Goal: Transaction & Acquisition: Book appointment/travel/reservation

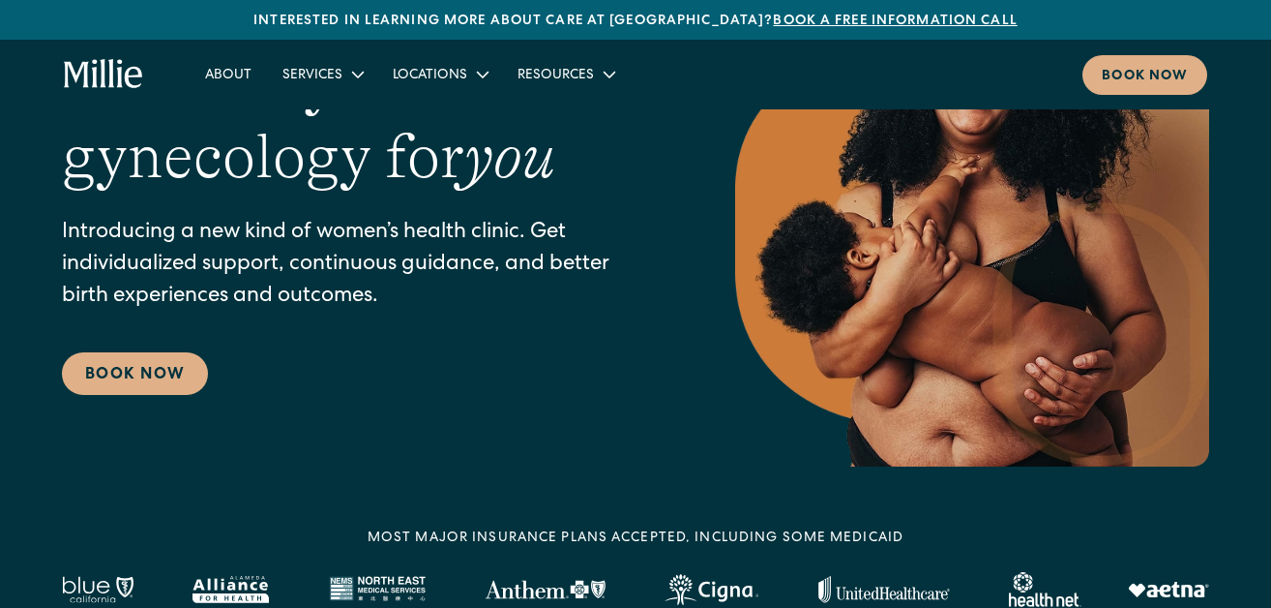
scroll to position [550, 0]
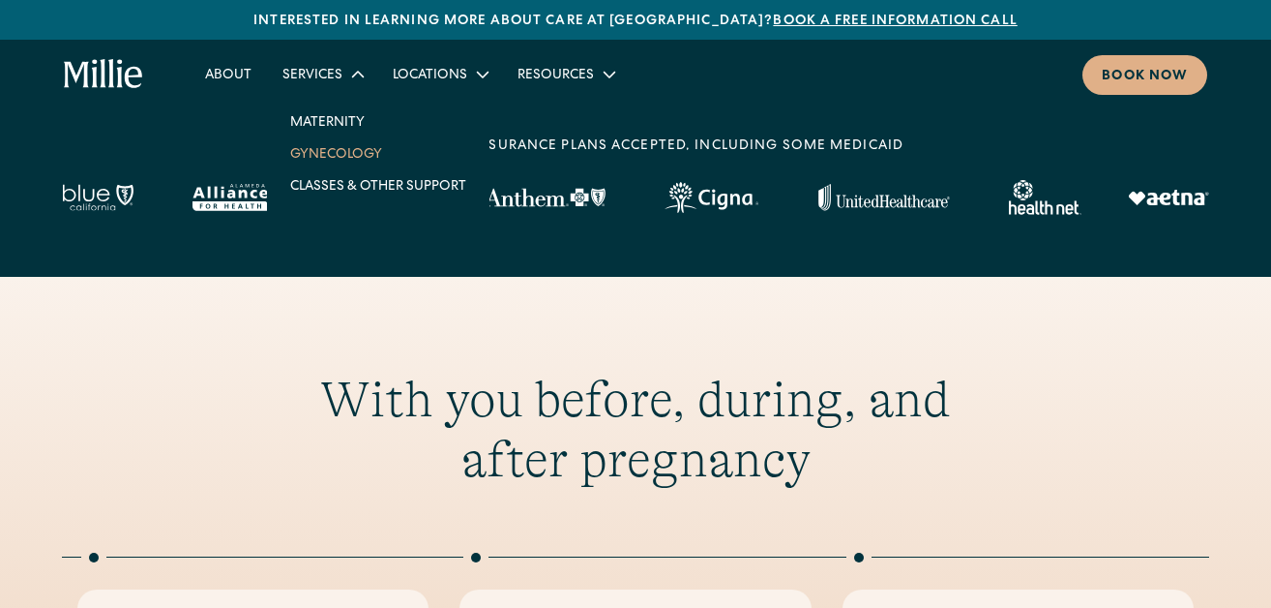
click at [388, 169] on link "Gynecology" at bounding box center [378, 153] width 207 height 32
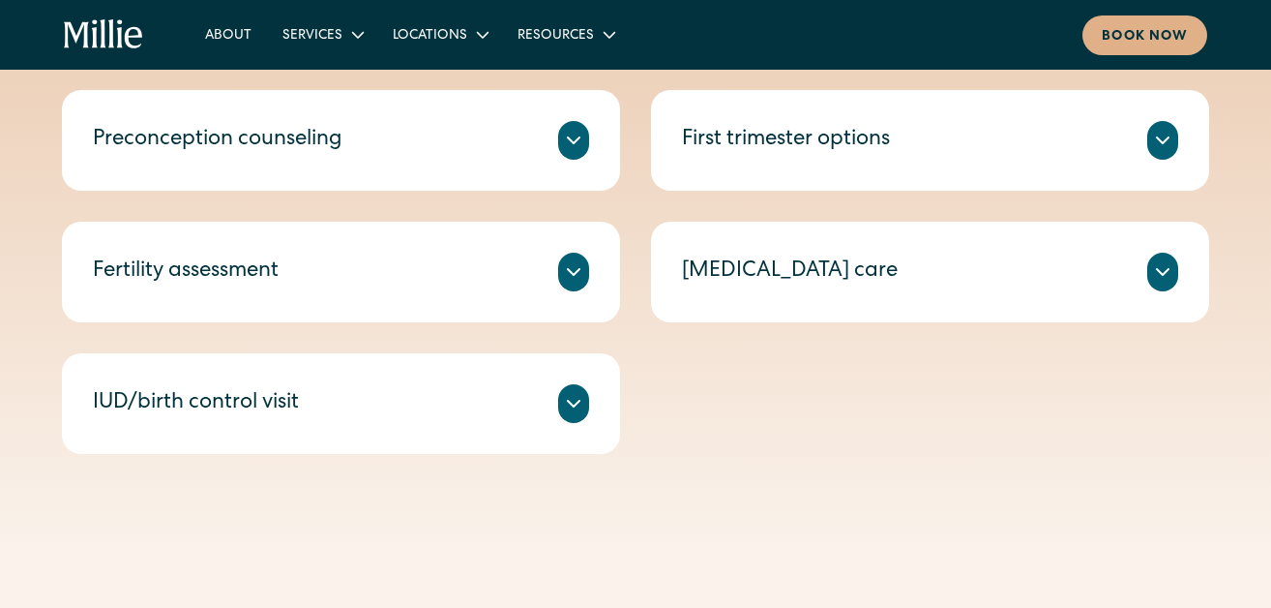
scroll to position [1032, 0]
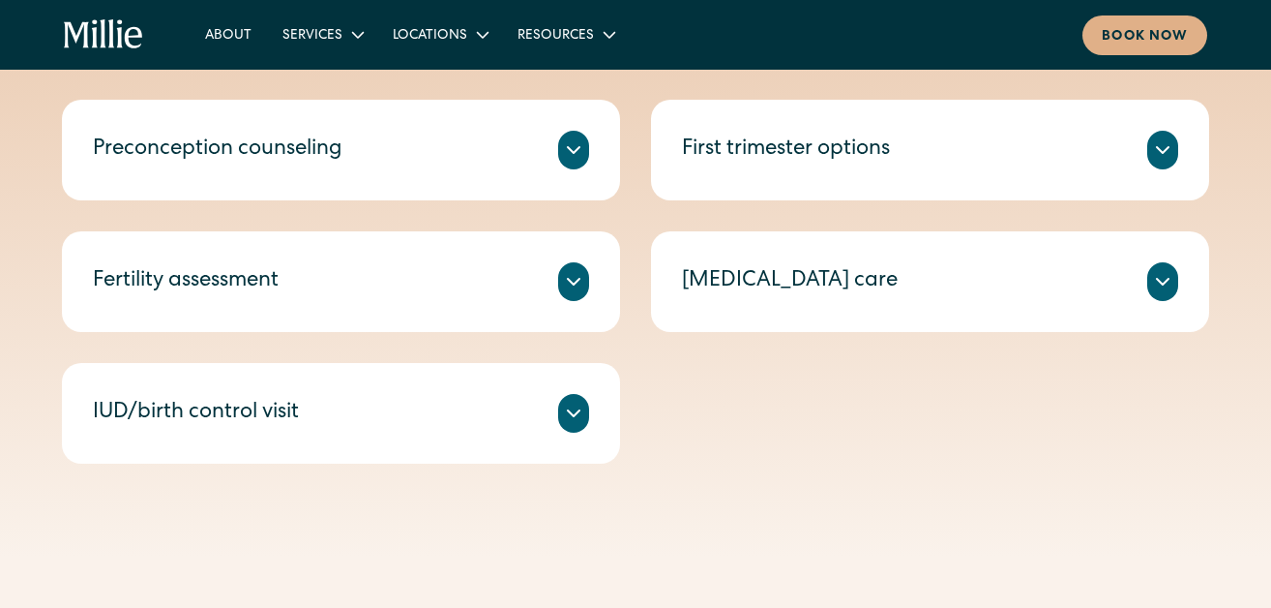
click at [562, 30] on icon at bounding box center [573, 18] width 23 height 23
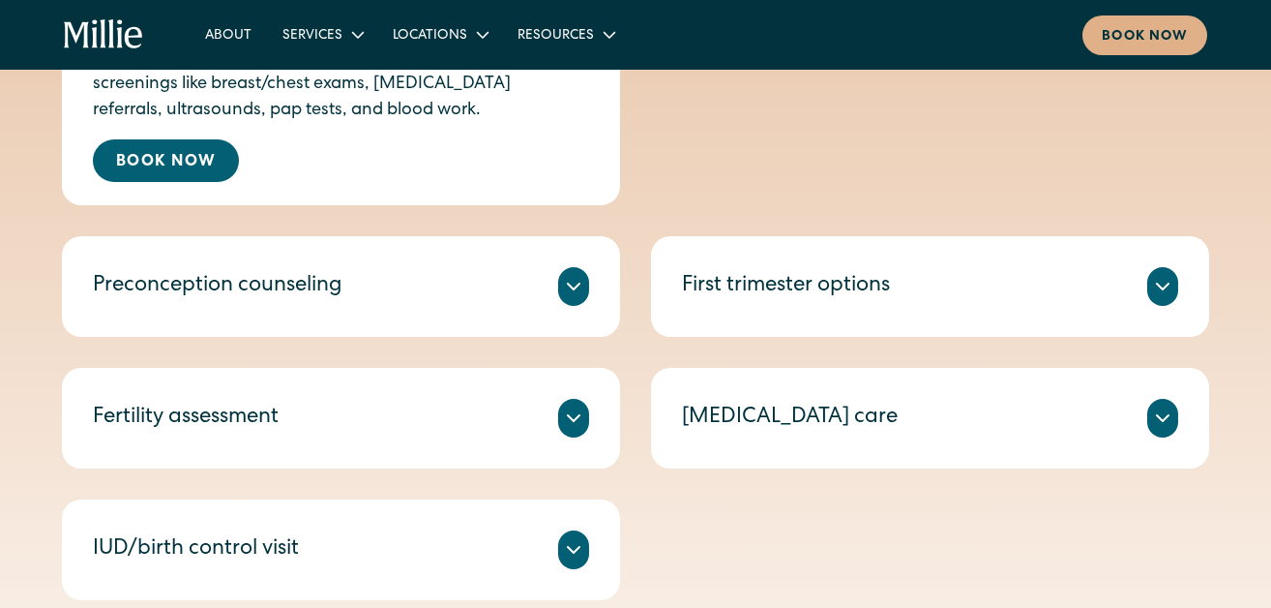
click at [562, 298] on icon at bounding box center [573, 286] width 23 height 23
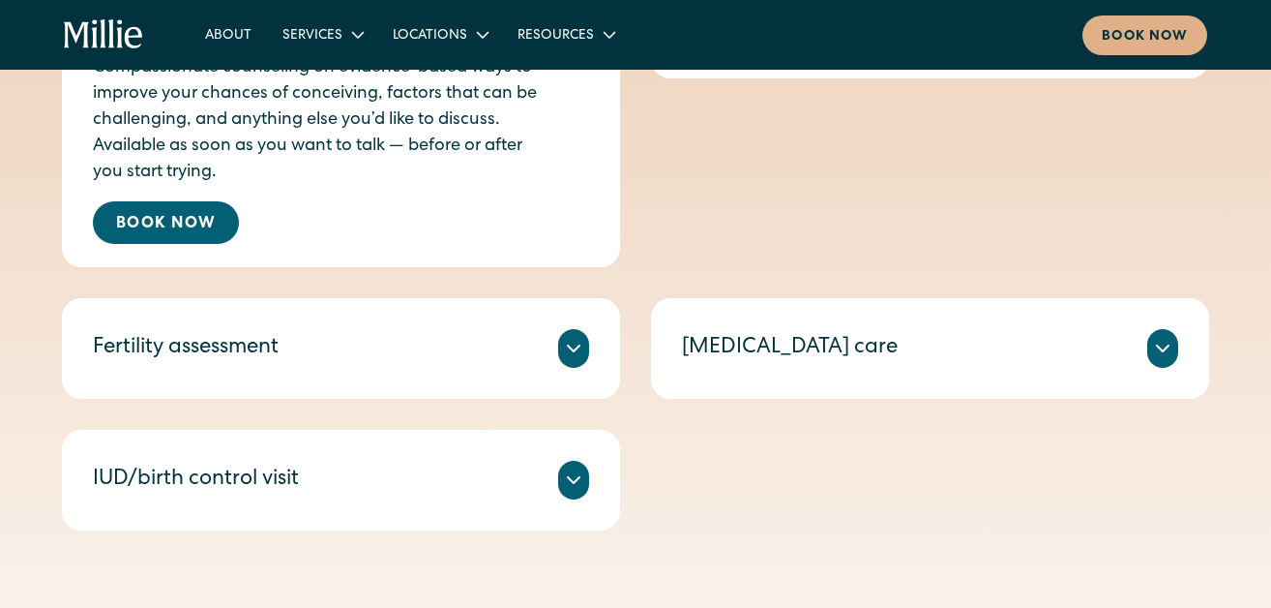
scroll to position [1934, 0]
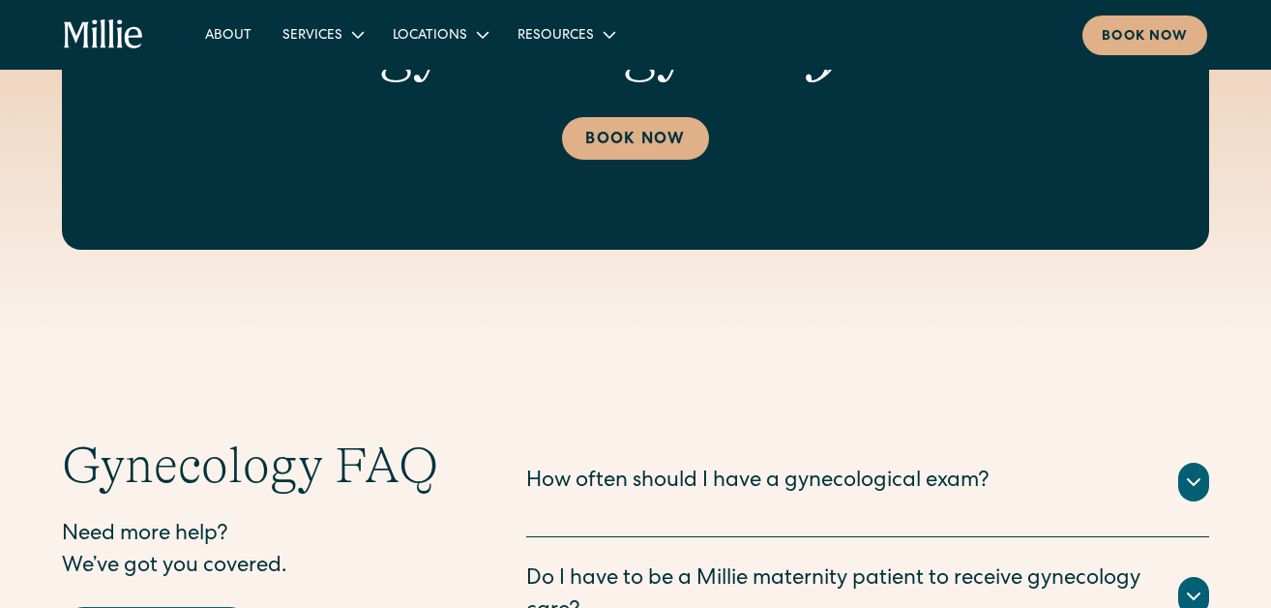
scroll to position [3877, 0]
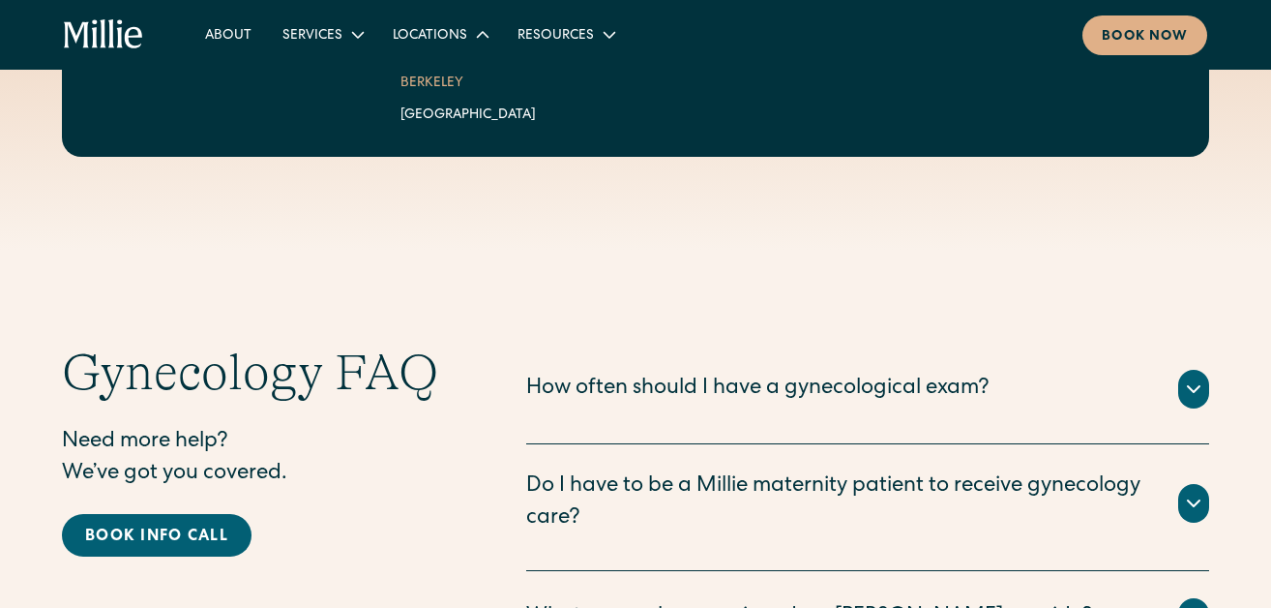
click at [514, 98] on link "Berkeley" at bounding box center [468, 82] width 166 height 32
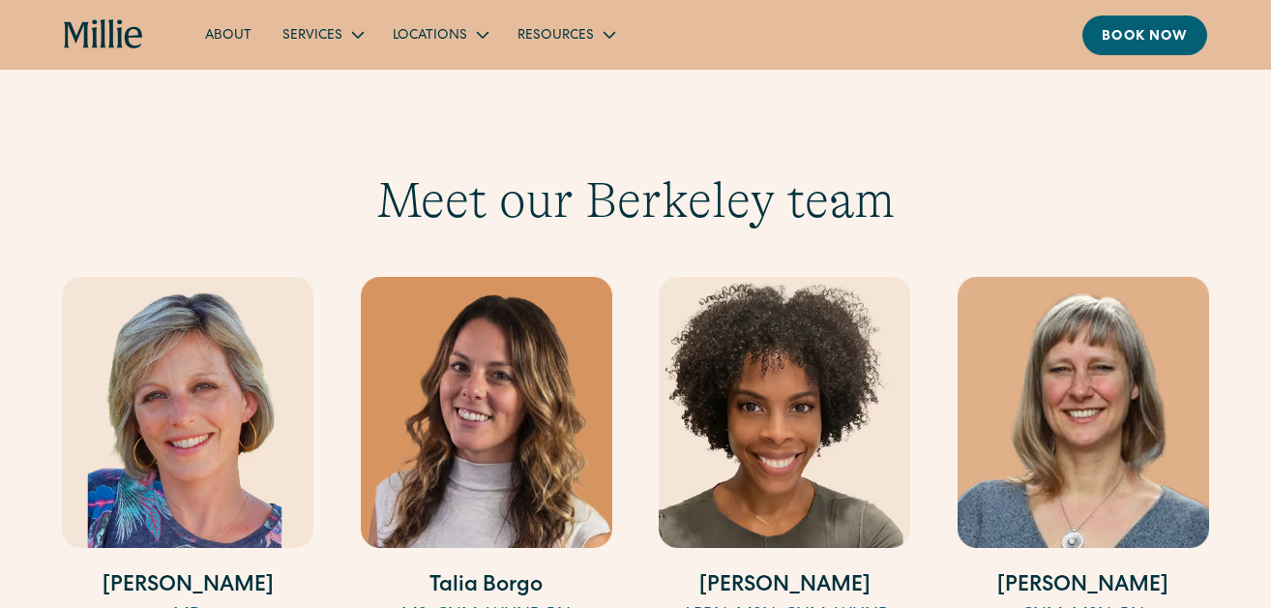
scroll to position [1813, 0]
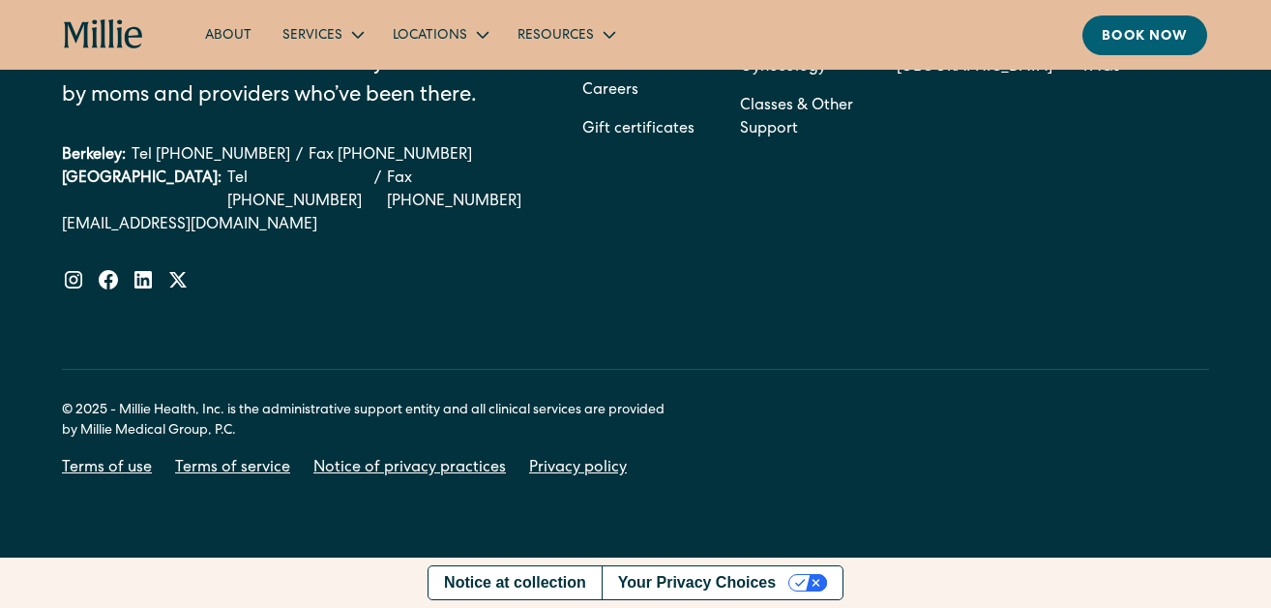
scroll to position [7028, 0]
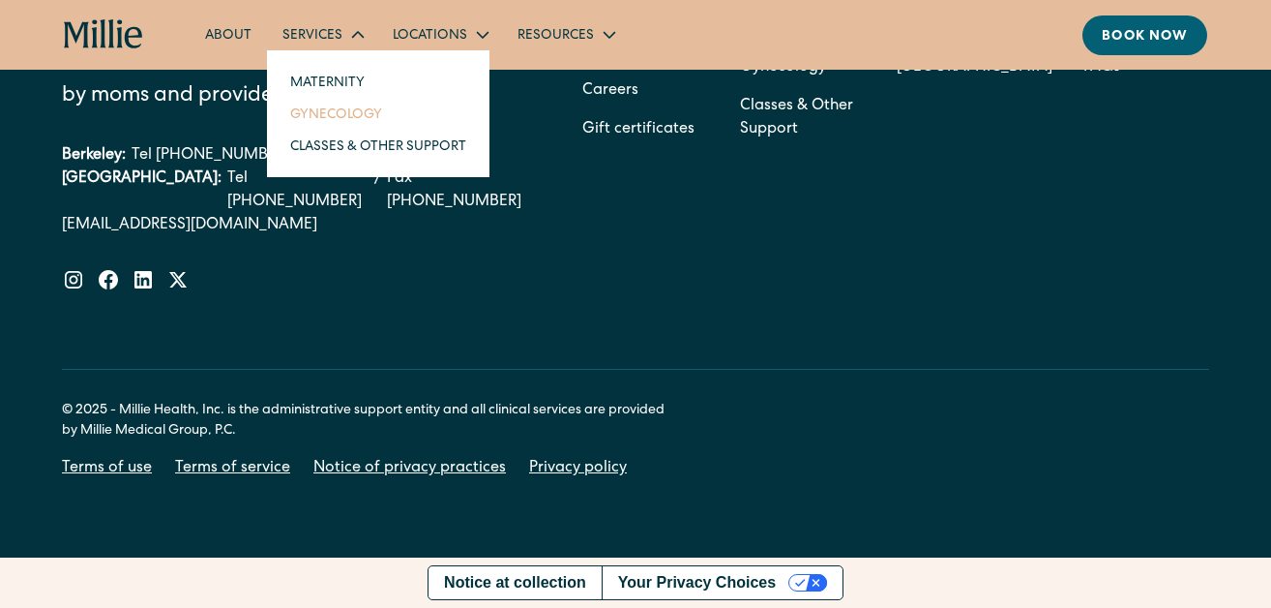
click at [369, 130] on link "Gynecology" at bounding box center [378, 114] width 207 height 32
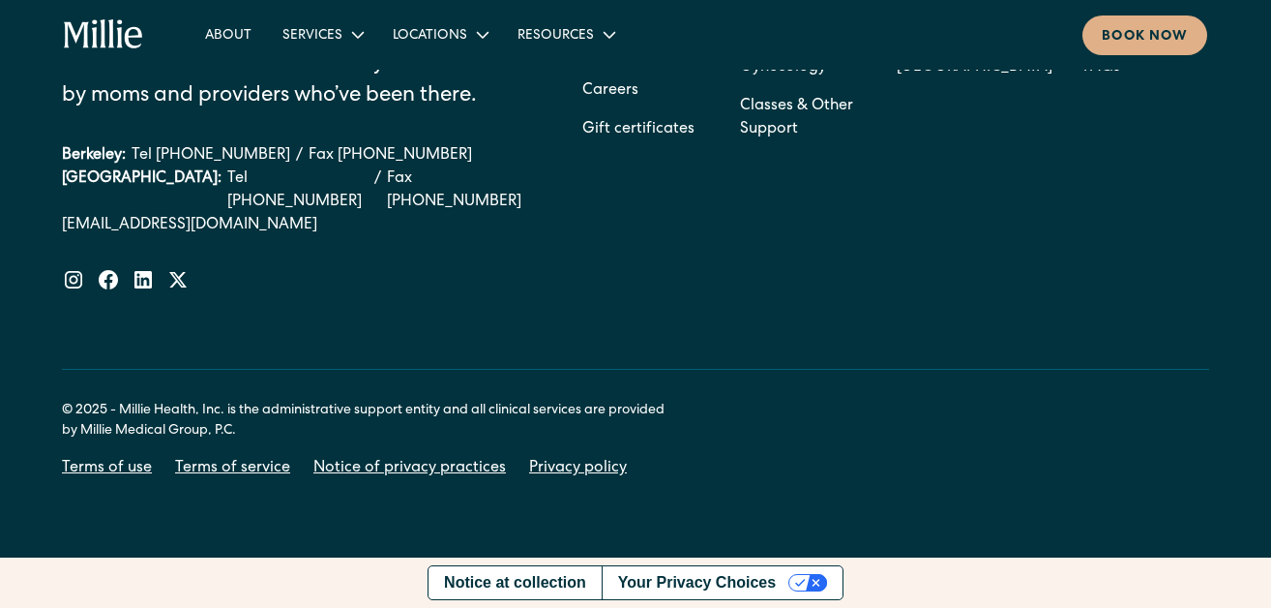
scroll to position [5569, 0]
click at [117, 41] on icon "home" at bounding box center [103, 34] width 79 height 31
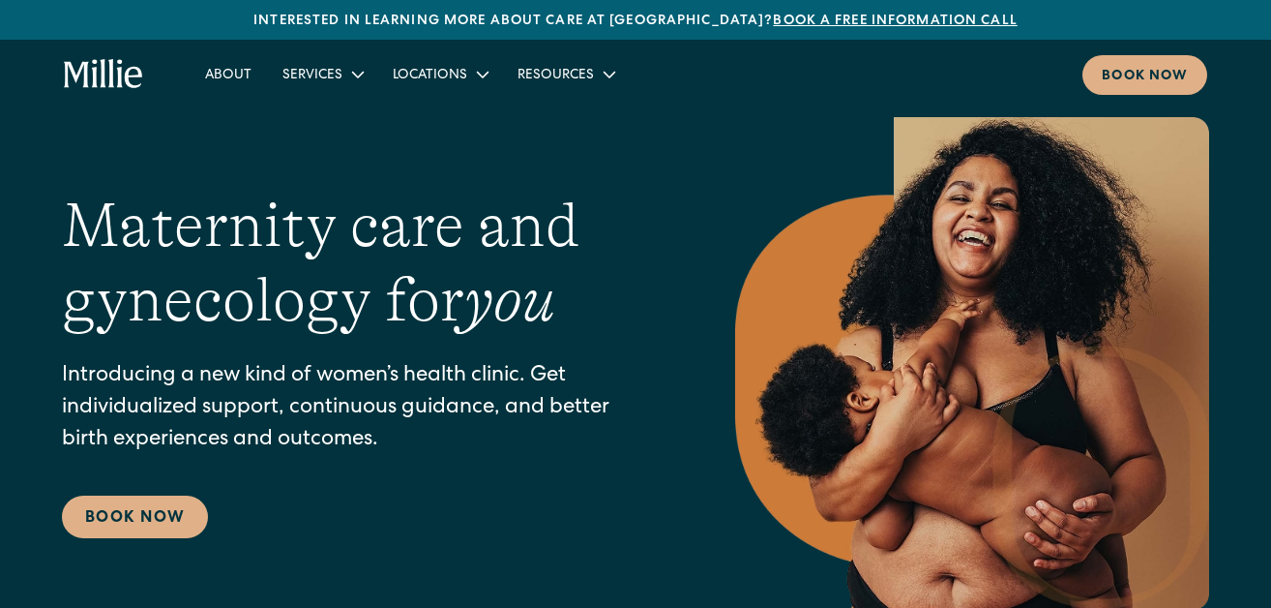
scroll to position [12, 0]
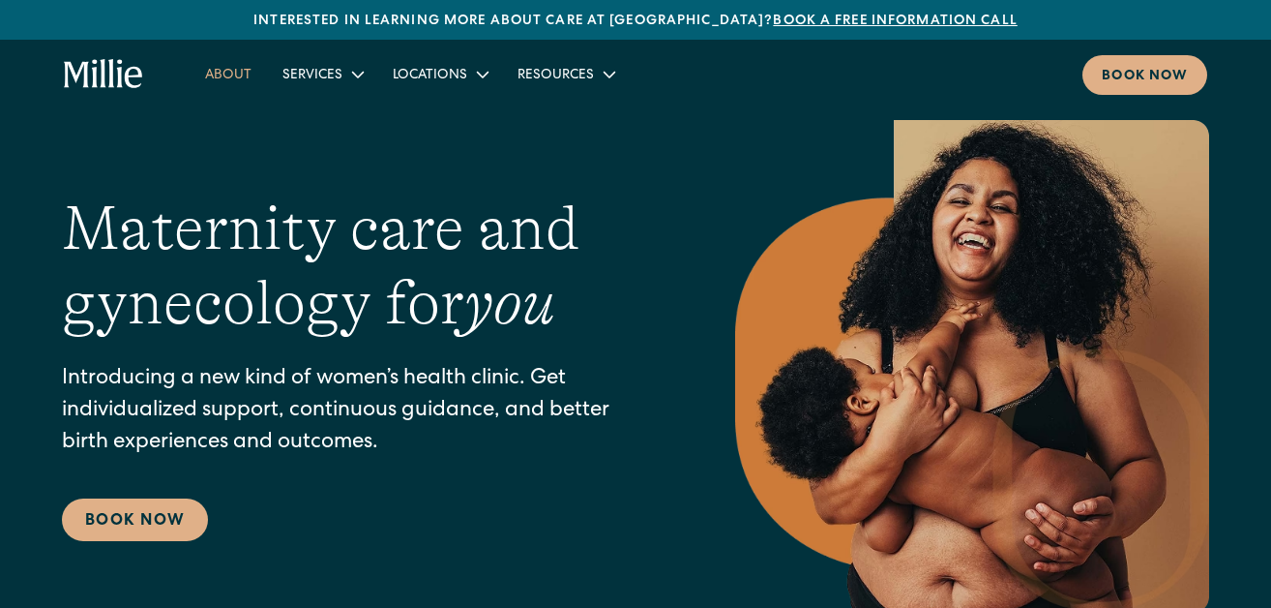
click at [263, 90] on link "About" at bounding box center [228, 74] width 77 height 32
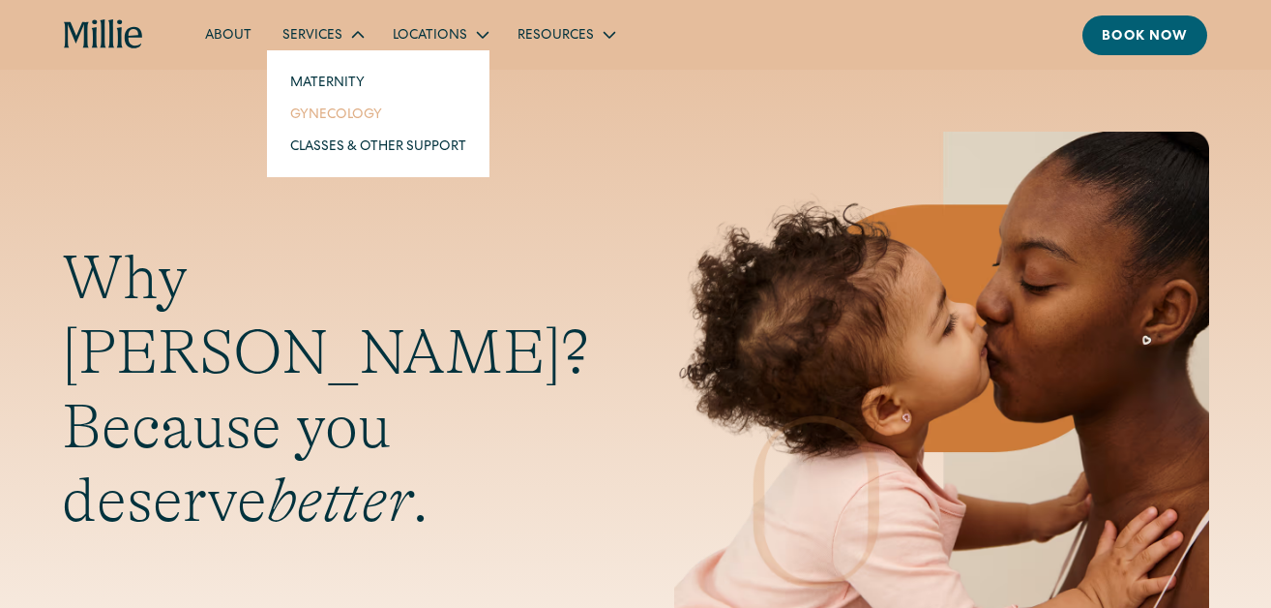
click at [376, 130] on link "Gynecology" at bounding box center [378, 114] width 207 height 32
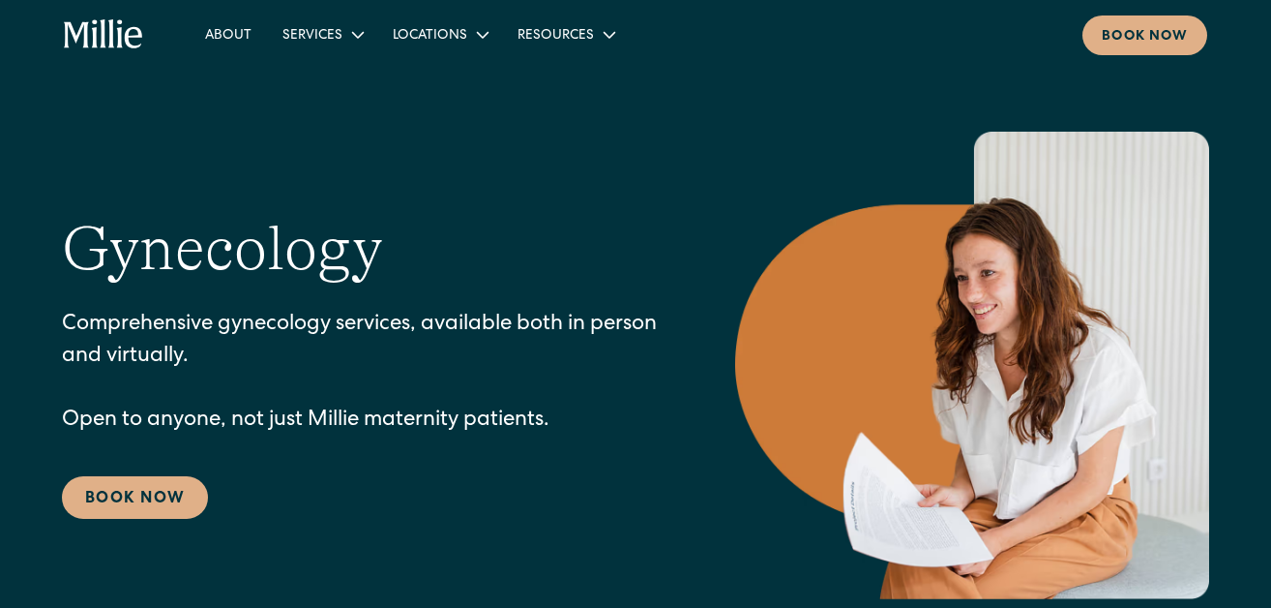
scroll to position [398, 0]
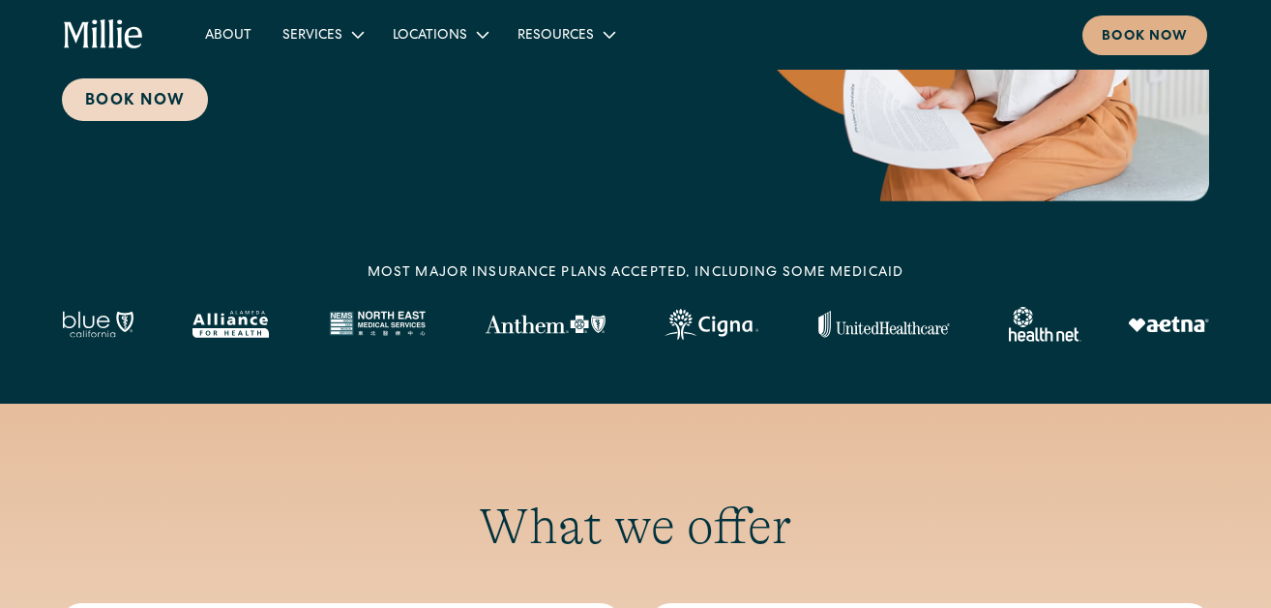
click at [185, 121] on link "Book Now" at bounding box center [135, 99] width 146 height 43
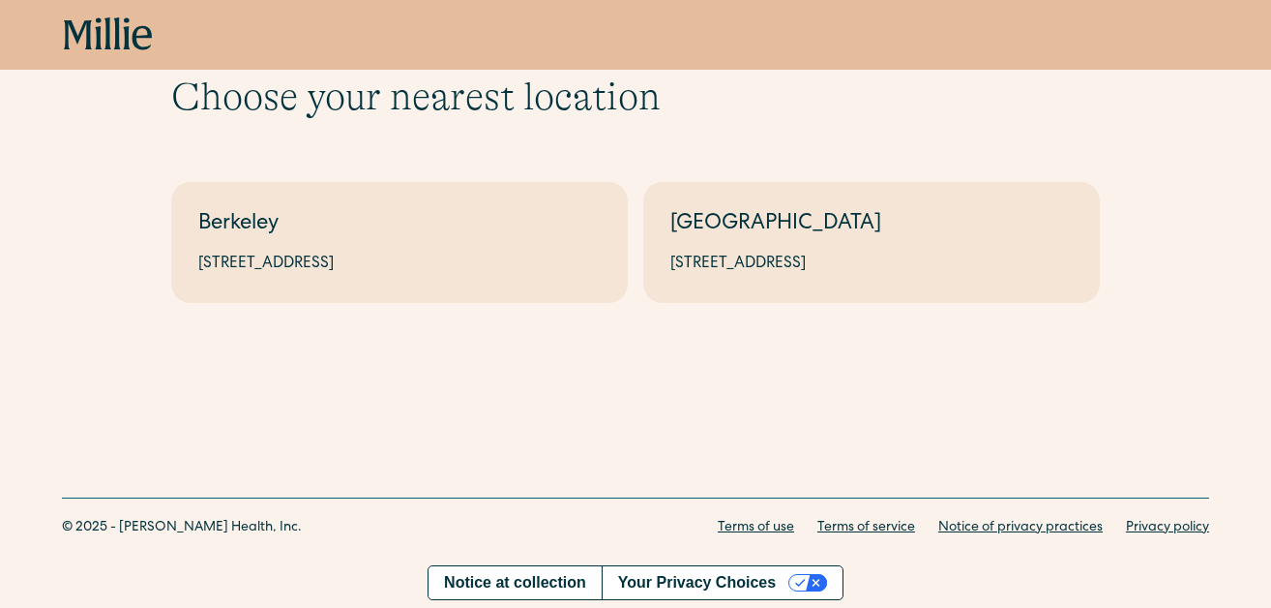
scroll to position [106, 0]
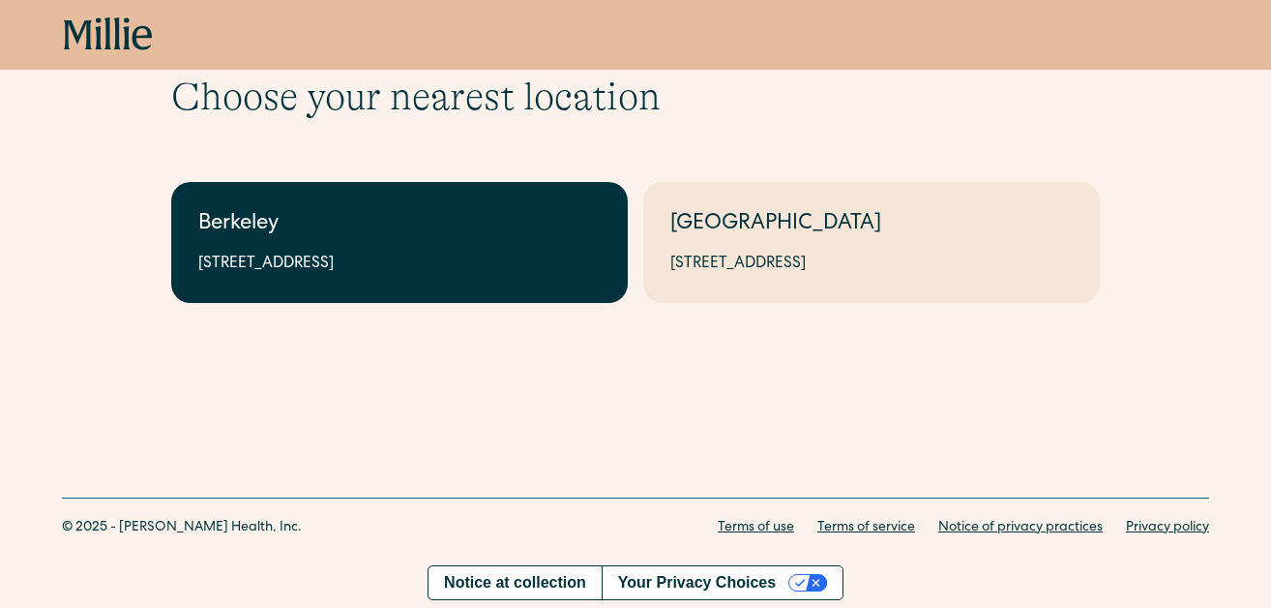
click at [434, 276] on div "2999 Regent St, Suite 524, Berkeley, CA 94705" at bounding box center [399, 264] width 402 height 23
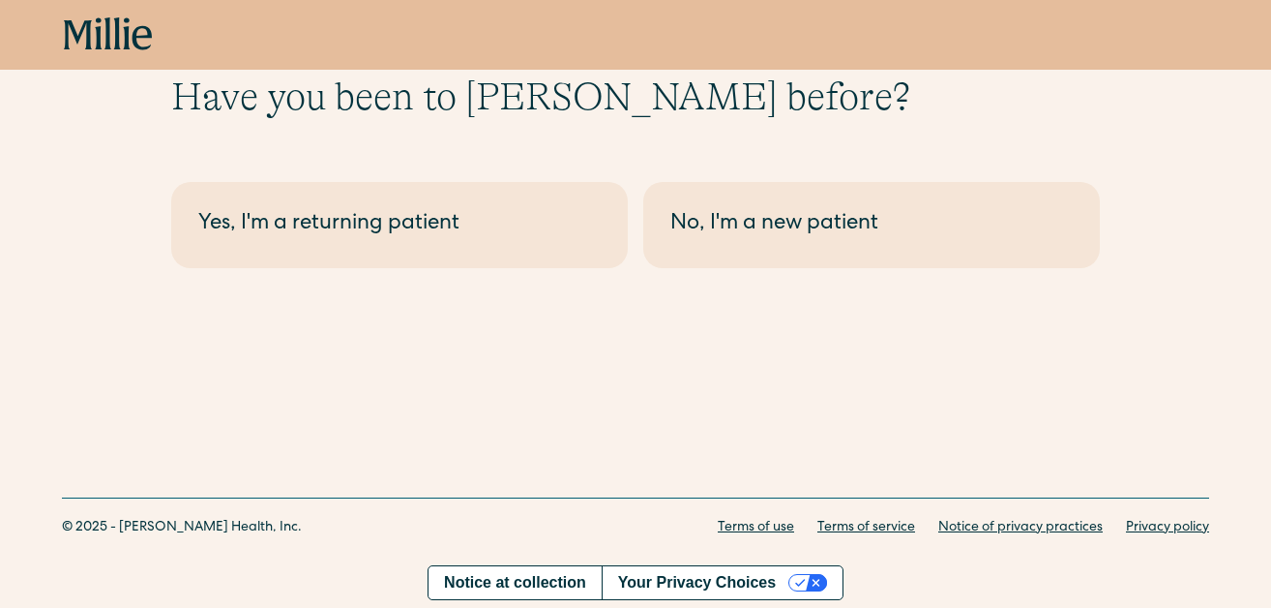
scroll to position [158, 0]
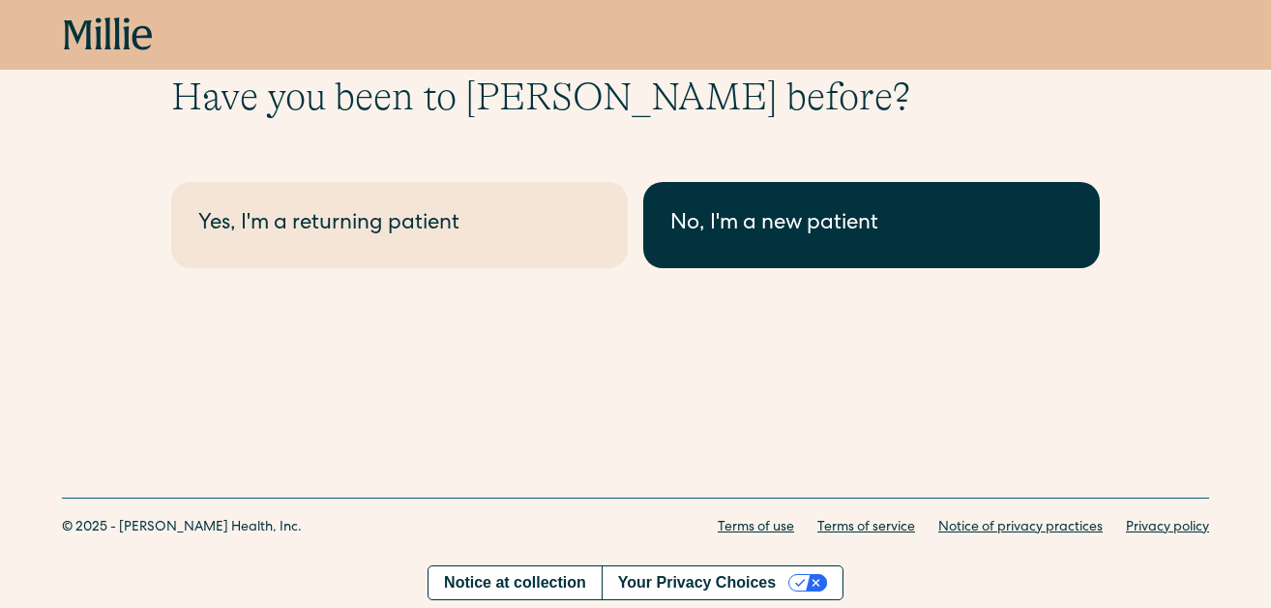
click at [845, 227] on div "No, I'm a new patient" at bounding box center [871, 225] width 402 height 32
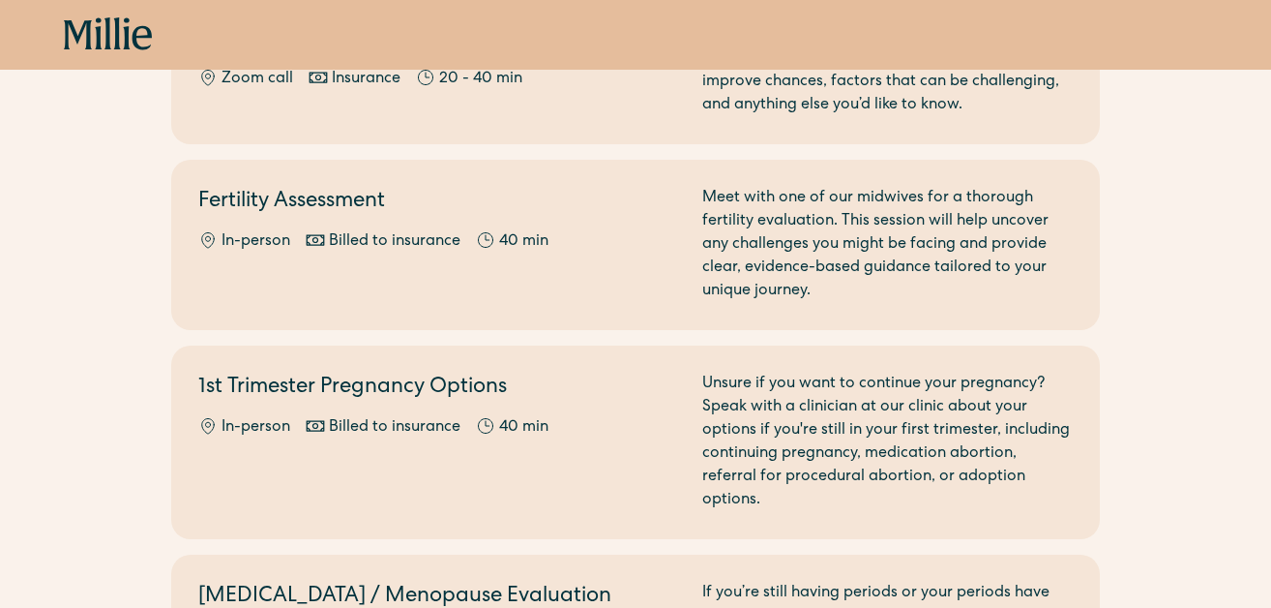
scroll to position [1402, 0]
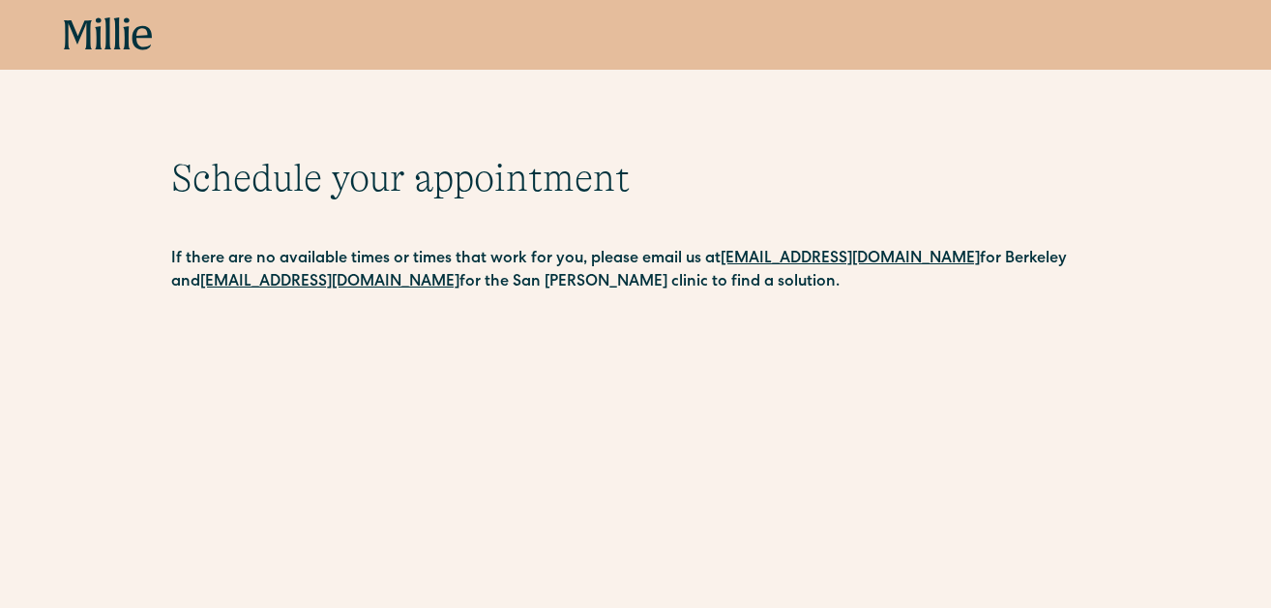
click at [134, 52] on icon at bounding box center [108, 34] width 89 height 35
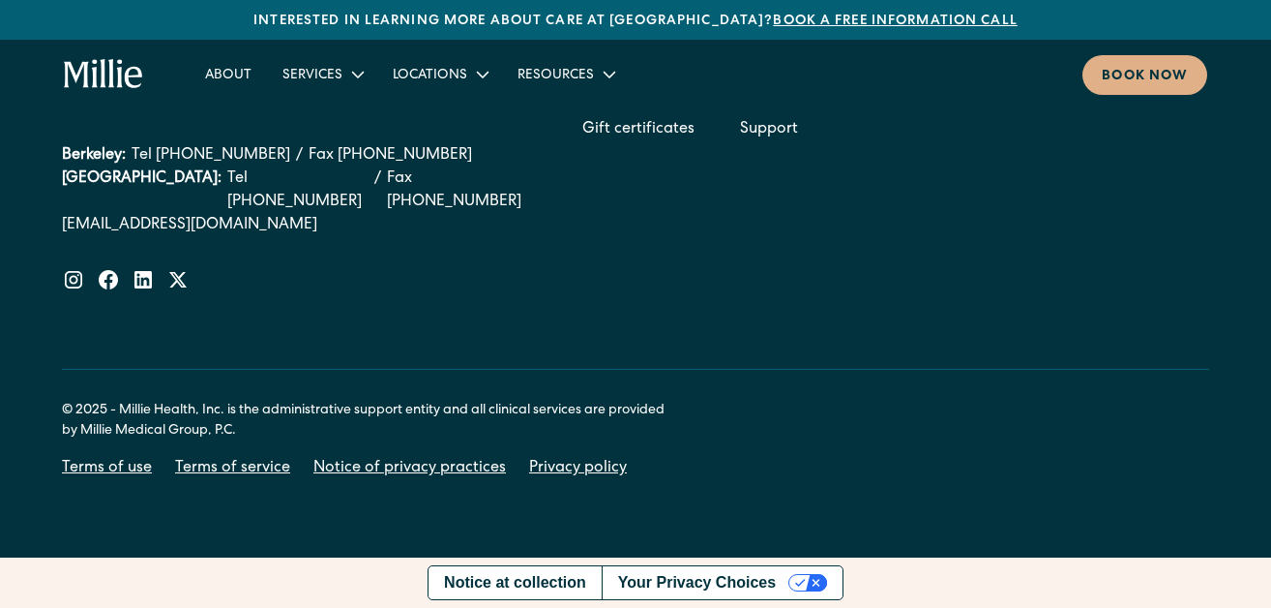
scroll to position [9765, 0]
click at [1084, 87] on link "FAQs" at bounding box center [1102, 67] width 37 height 39
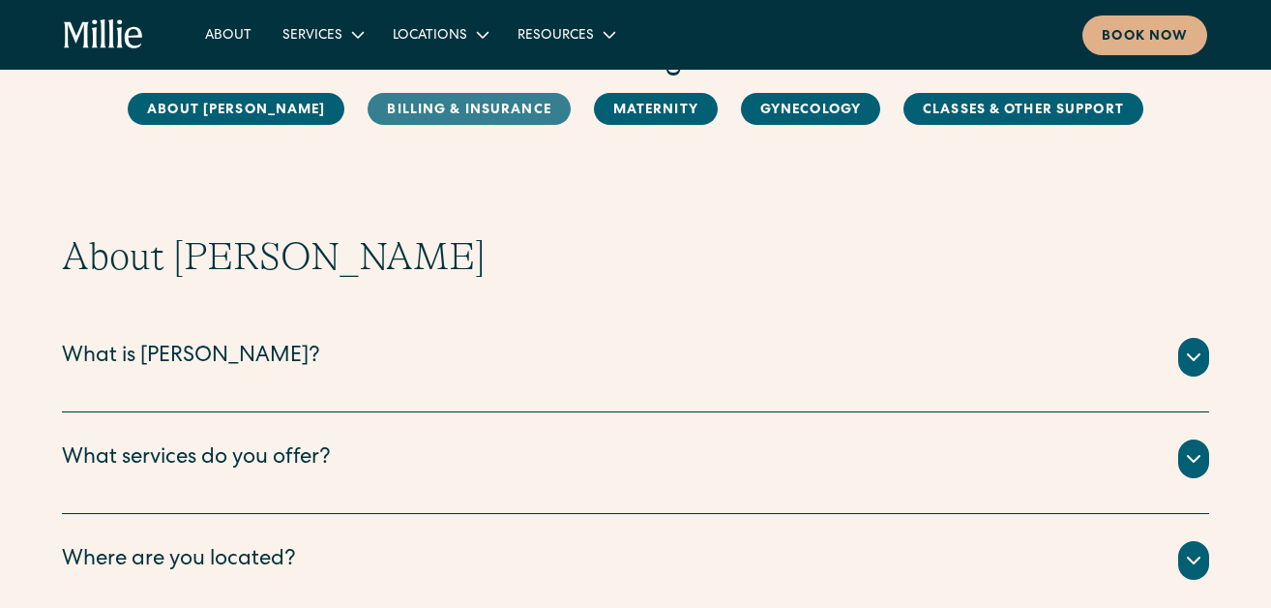
click at [570, 125] on link "Billing & Insurance" at bounding box center [469, 109] width 202 height 32
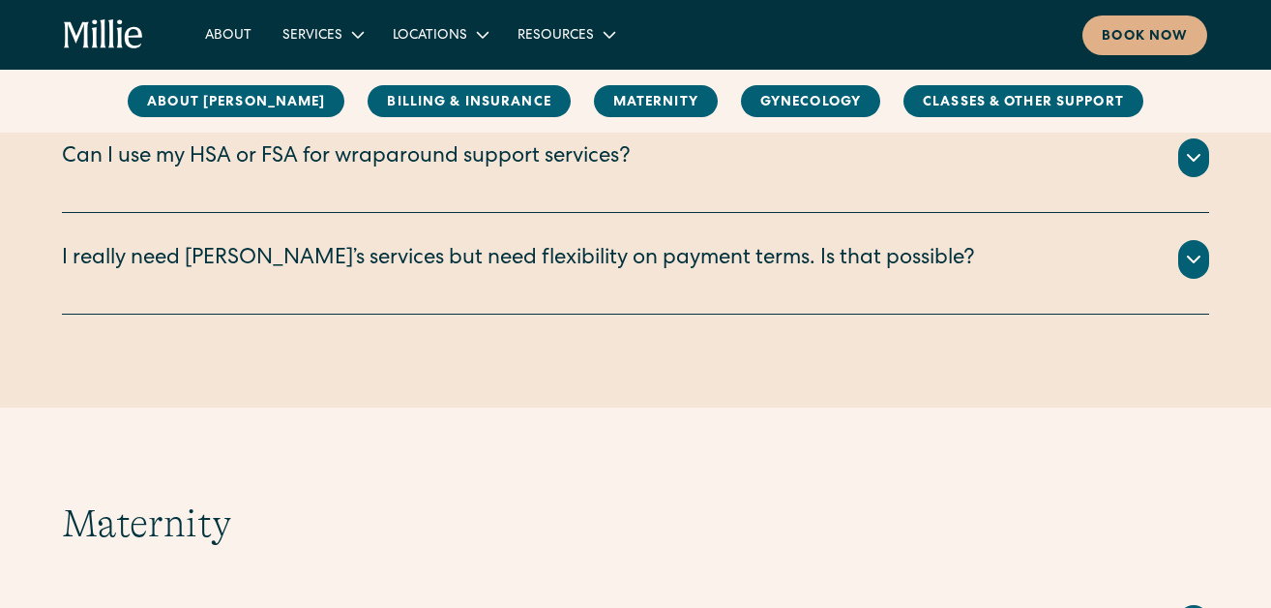
scroll to position [1240, 0]
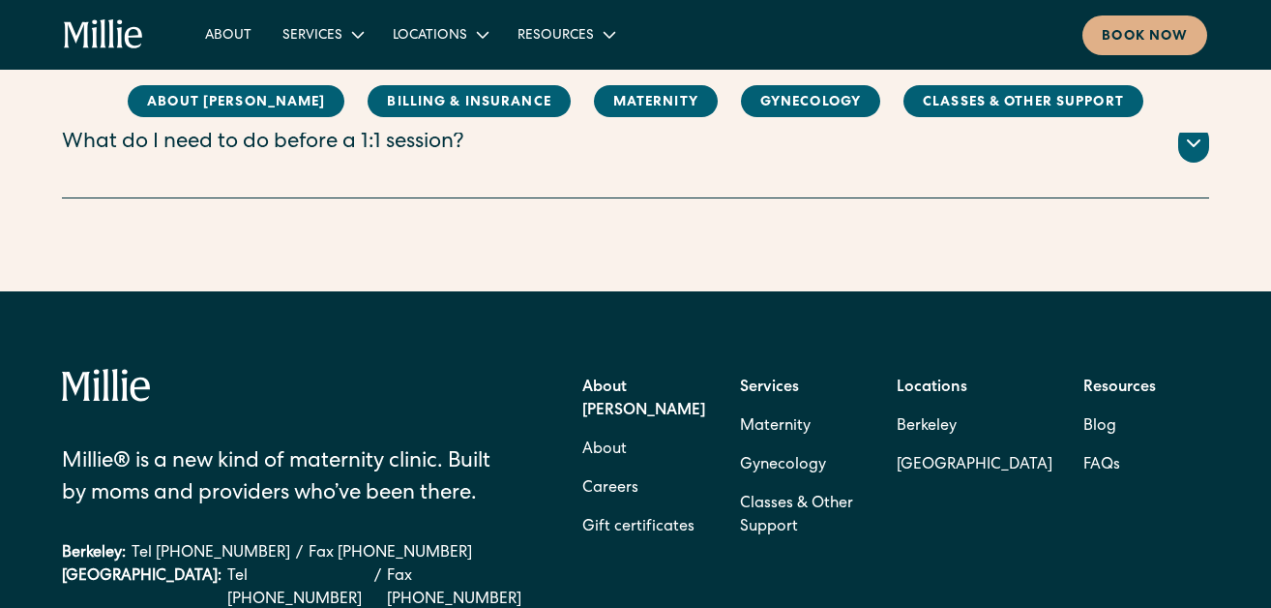
scroll to position [3955, 0]
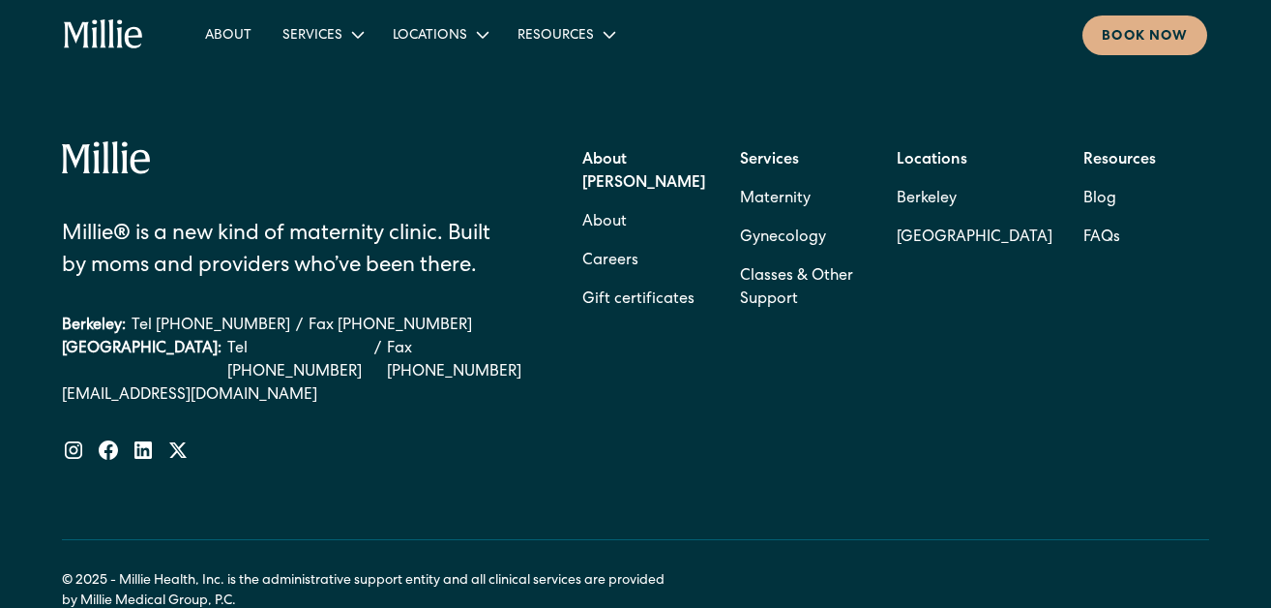
scroll to position [4176, 0]
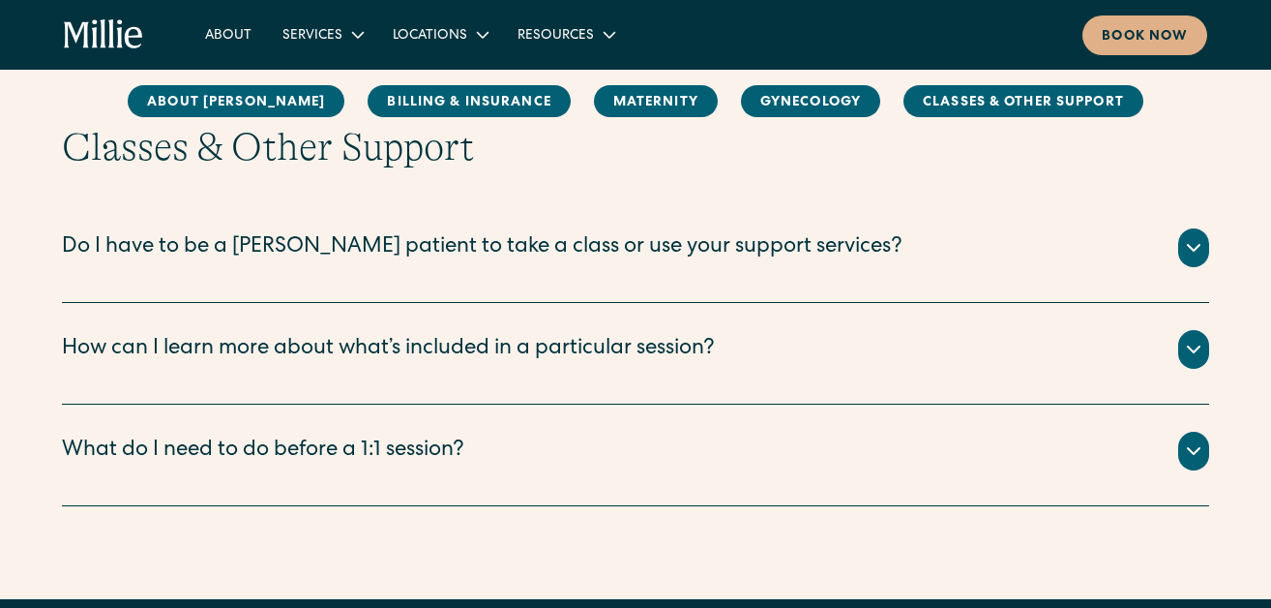
scroll to position [3941, 0]
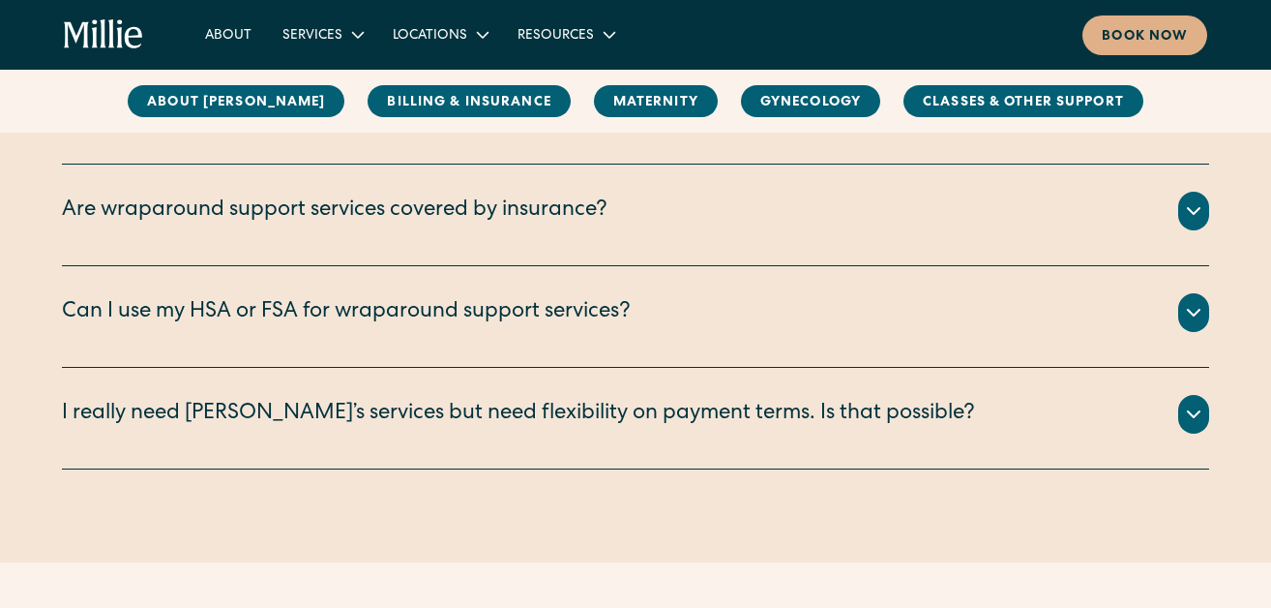
scroll to position [1358, 0]
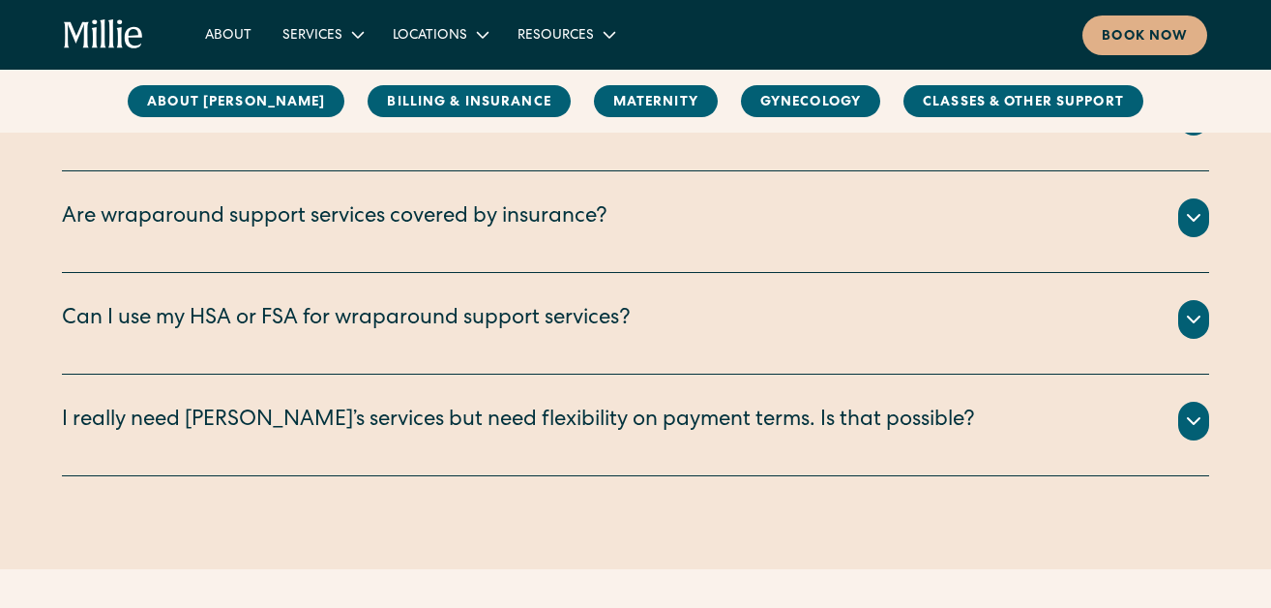
drag, startPoint x: 413, startPoint y: 476, endPoint x: 75, endPoint y: 482, distance: 337.7
click at [75, 476] on div "Billing & Insurance Do you take insurance? Which plans? We are currently accept…" at bounding box center [635, 79] width 1271 height 794
copy p "[EMAIL_ADDRESS][DOMAIN_NAME]"
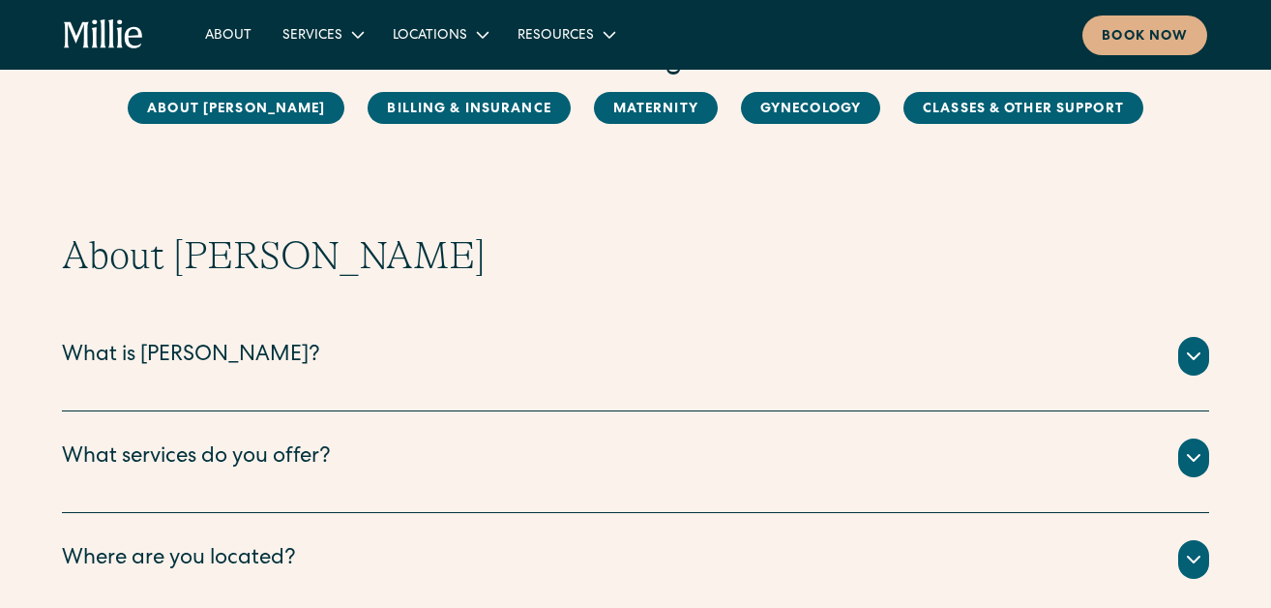
scroll to position [134, 0]
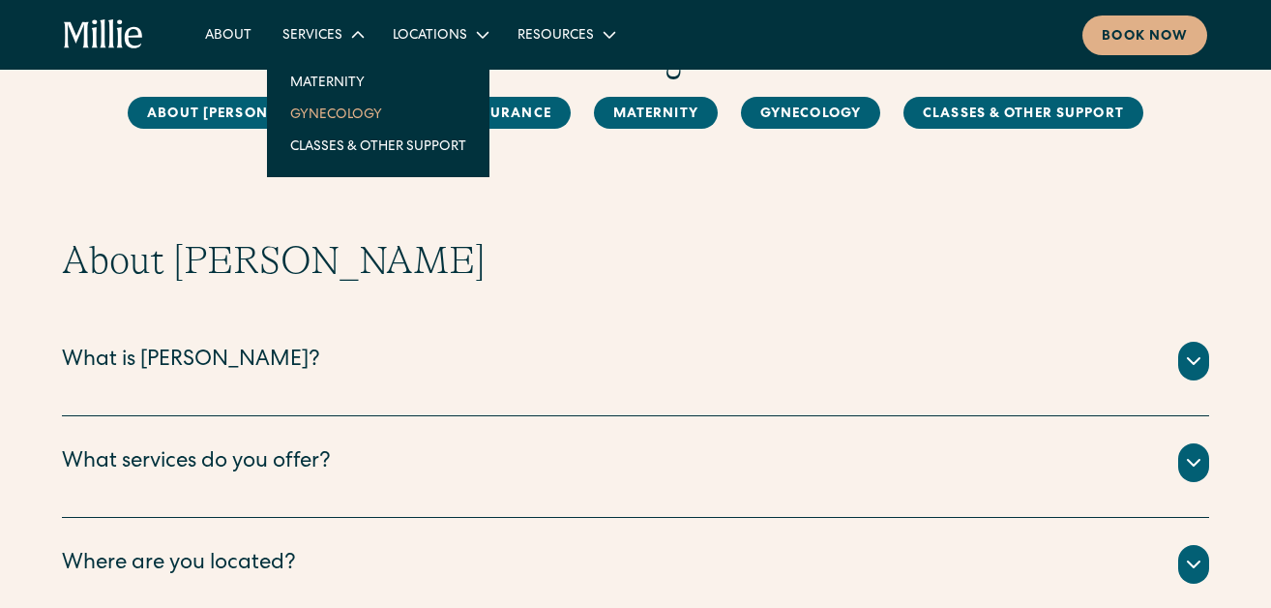
click at [362, 130] on link "Gynecology" at bounding box center [378, 114] width 207 height 32
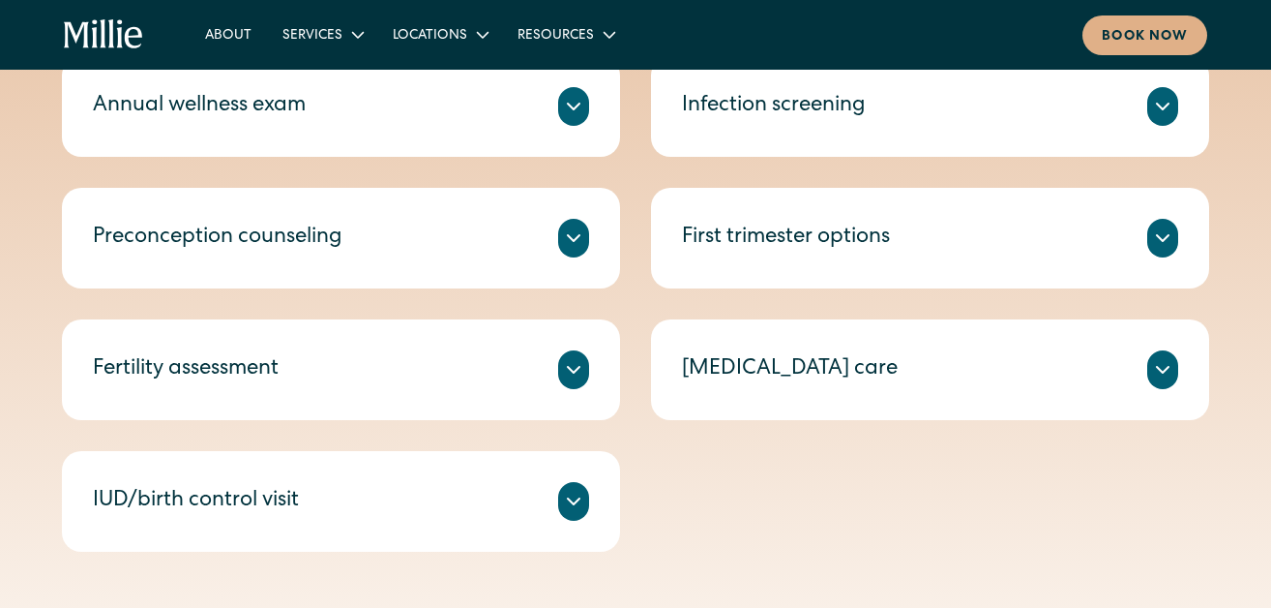
scroll to position [939, 0]
